Goal: Information Seeking & Learning: Understand process/instructions

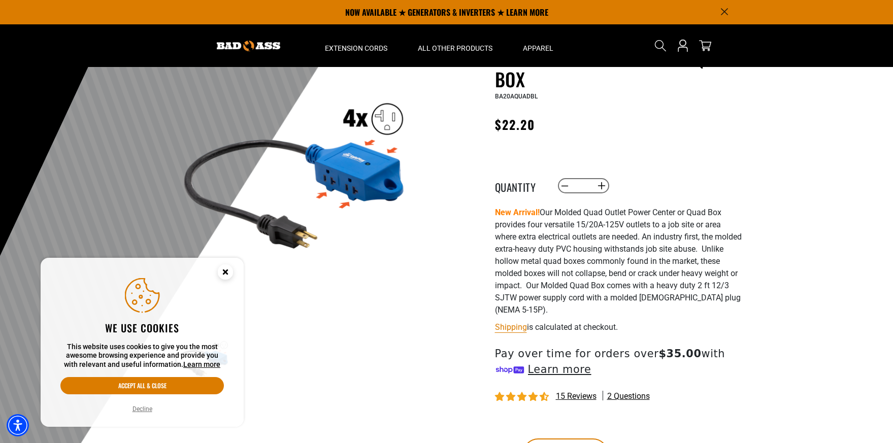
scroll to position [51, 0]
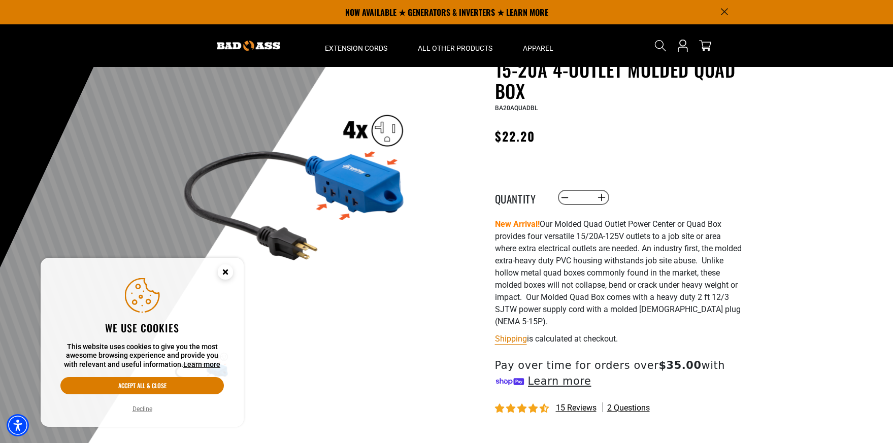
click at [227, 273] on icon "Cookie Consent" at bounding box center [225, 272] width 4 height 4
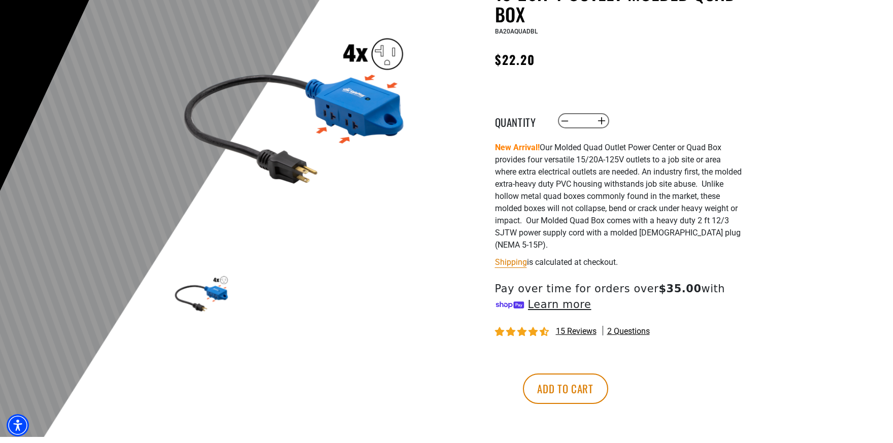
scroll to position [152, 0]
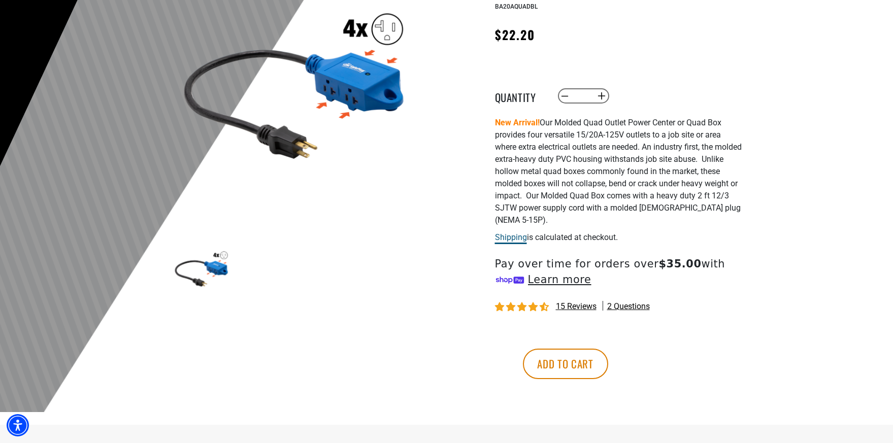
click at [511, 238] on link "Shipping" at bounding box center [511, 237] width 32 height 10
